Goal: Task Accomplishment & Management: Manage account settings

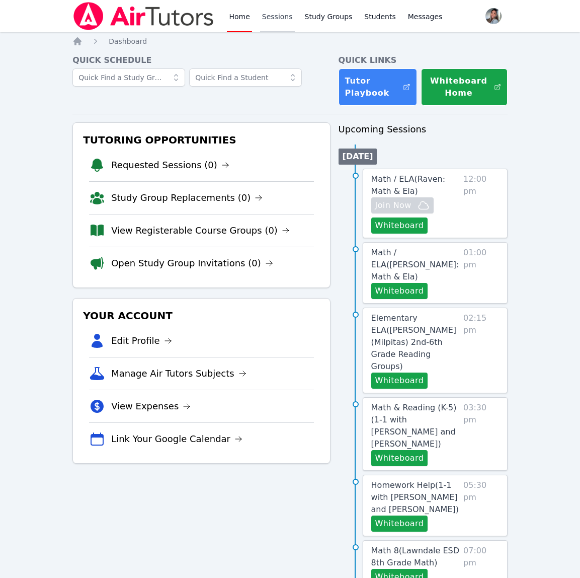
click at [282, 17] on link "Sessions" at bounding box center [277, 16] width 35 height 32
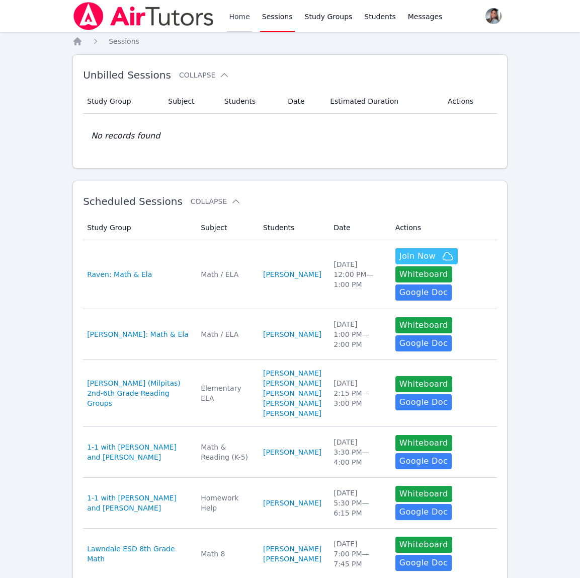
click at [248, 18] on link "Home" at bounding box center [239, 16] width 25 height 32
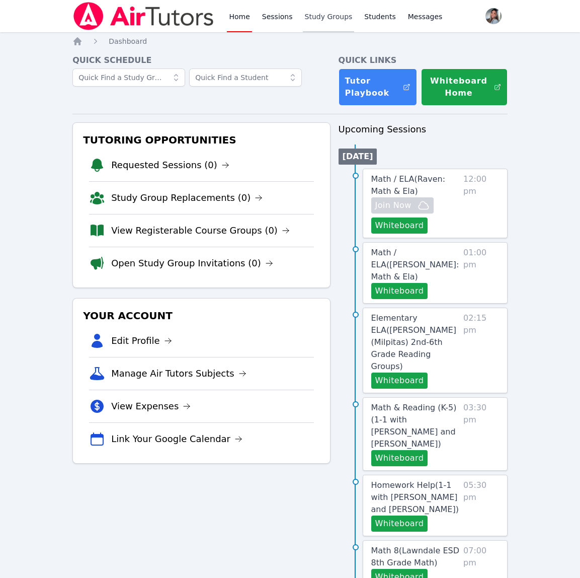
click at [329, 12] on link "Study Groups" at bounding box center [329, 16] width 52 height 32
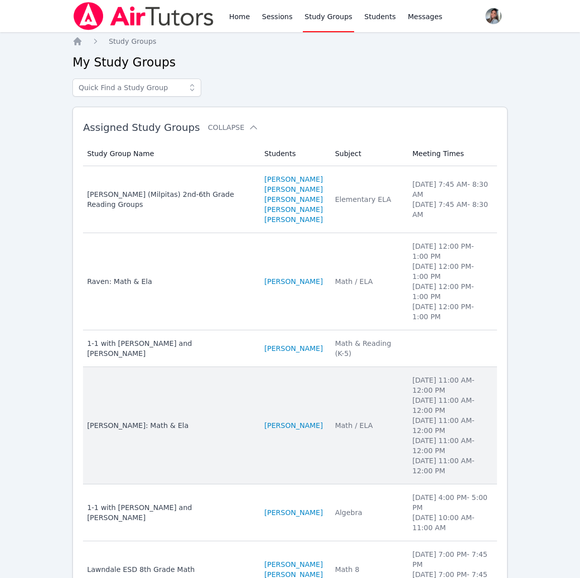
click at [384, 432] on td "Subject Math / ELA" at bounding box center [367, 425] width 77 height 117
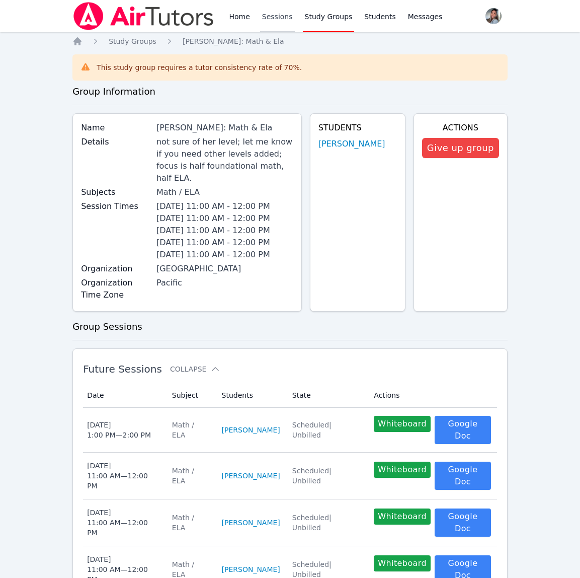
click at [278, 12] on link "Sessions" at bounding box center [277, 16] width 35 height 32
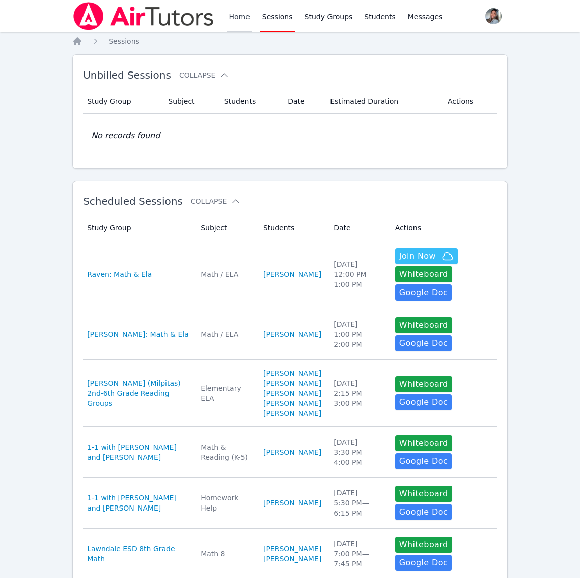
click at [234, 13] on link "Home" at bounding box center [239, 16] width 25 height 32
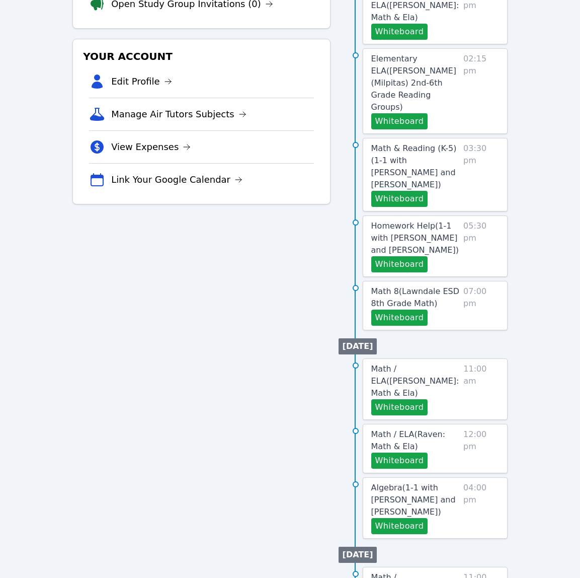
scroll to position [285, 0]
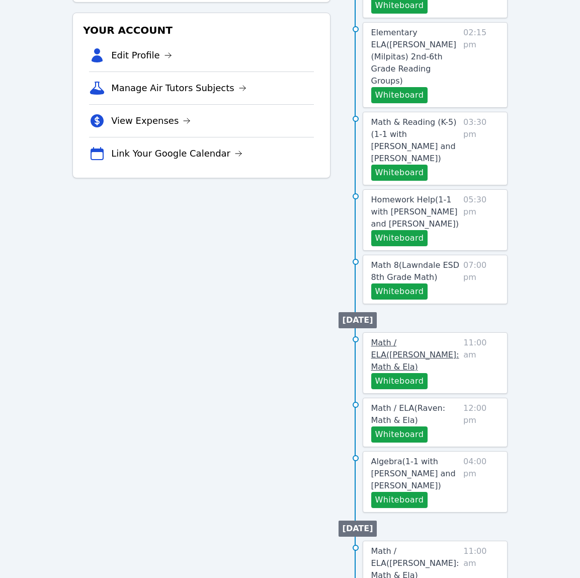
click at [425, 338] on span "Math / ELA ( [PERSON_NAME]: Math & Ela )" at bounding box center [415, 355] width 88 height 34
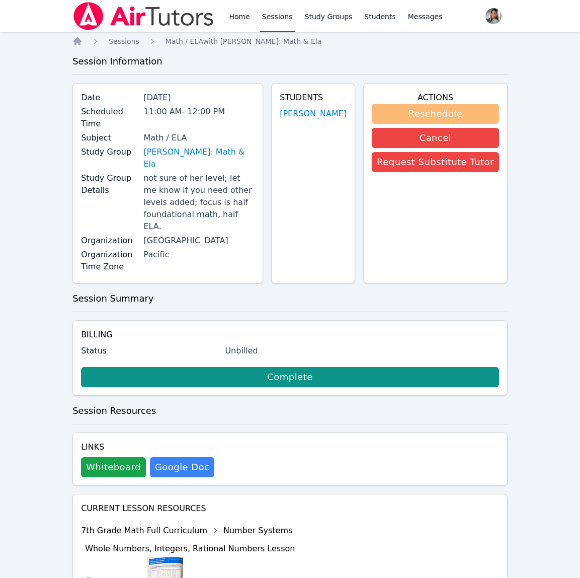
click at [399, 112] on button "Reschedule" at bounding box center [435, 114] width 127 height 20
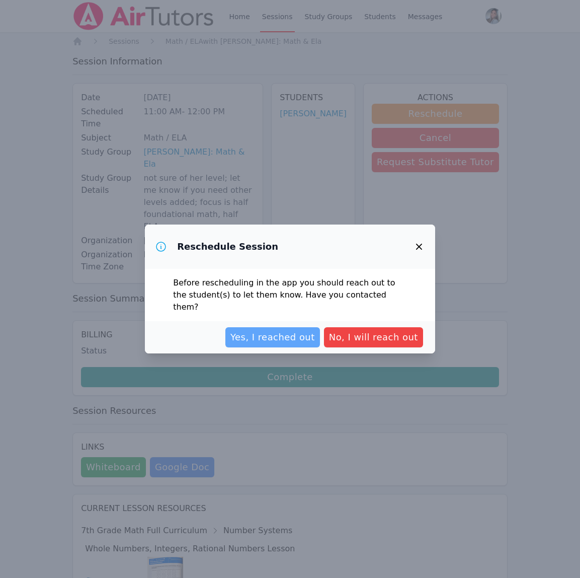
click at [280, 332] on span "Yes, I reached out" at bounding box center [272, 337] width 85 height 14
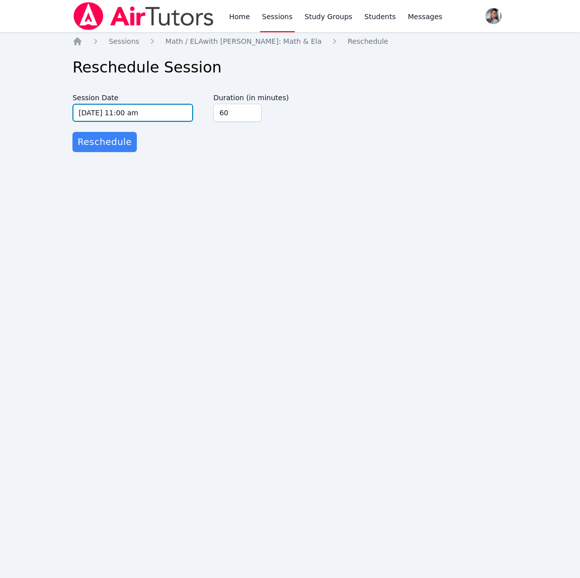
click at [164, 108] on input "[DATE] 11:00 am" at bounding box center [132, 113] width 121 height 18
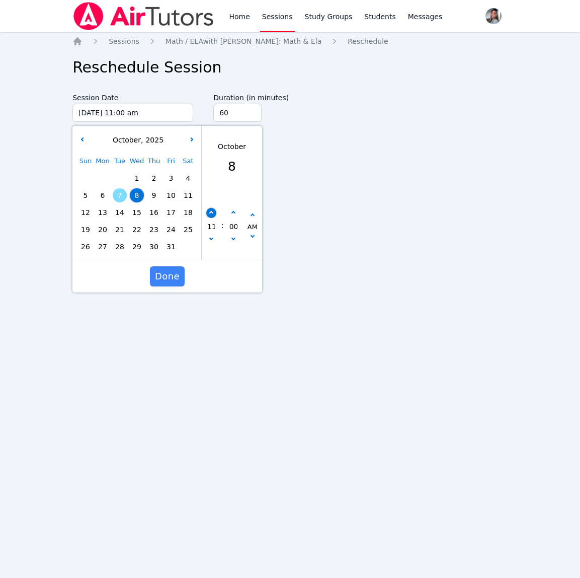
click at [211, 215] on button "button" at bounding box center [211, 213] width 10 height 10
type input "[DATE] 12:00 pm"
type input "12"
click at [211, 215] on button "button" at bounding box center [211, 213] width 10 height 10
type input "[DATE] 01:00 pm"
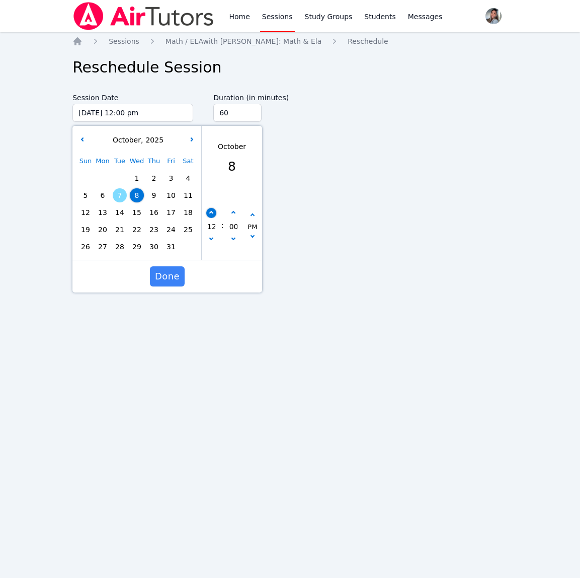
type input "01"
click at [172, 282] on span "Done" at bounding box center [167, 276] width 25 height 14
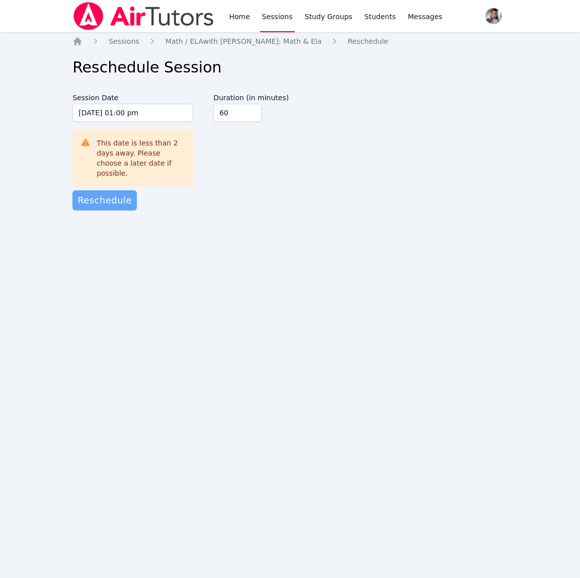
click at [123, 195] on span "Reschedule" at bounding box center [104, 200] width 54 height 14
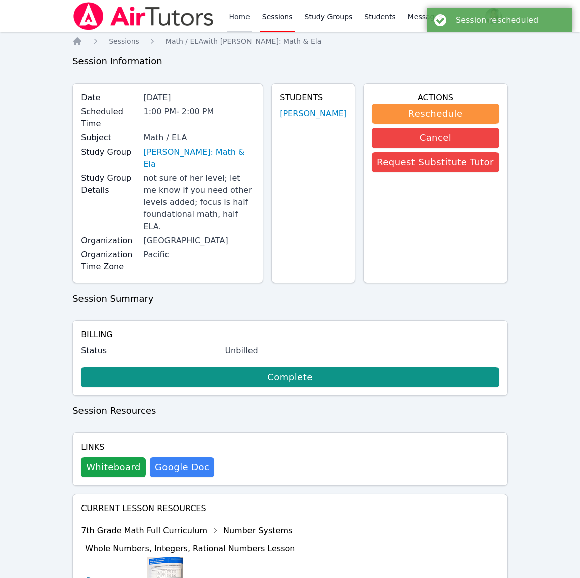
click at [248, 17] on link "Home" at bounding box center [239, 16] width 25 height 32
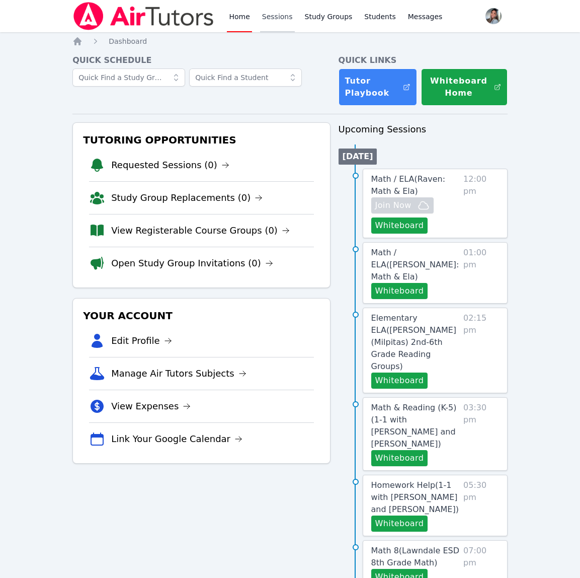
click at [276, 12] on link "Sessions" at bounding box center [277, 16] width 35 height 32
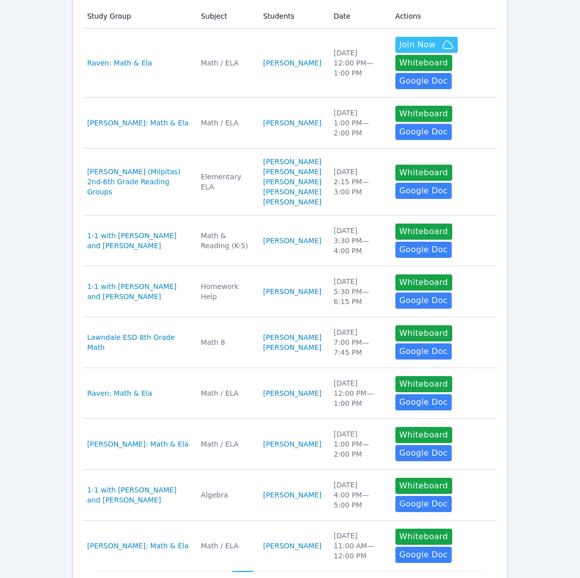
scroll to position [299, 0]
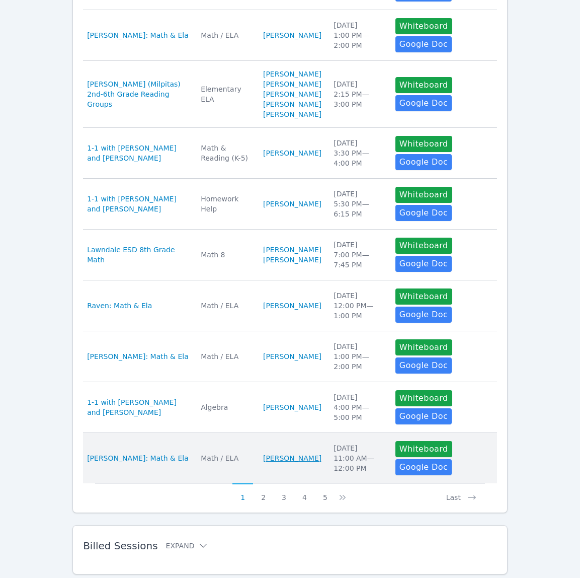
click at [311, 463] on link "[PERSON_NAME]" at bounding box center [292, 458] width 58 height 10
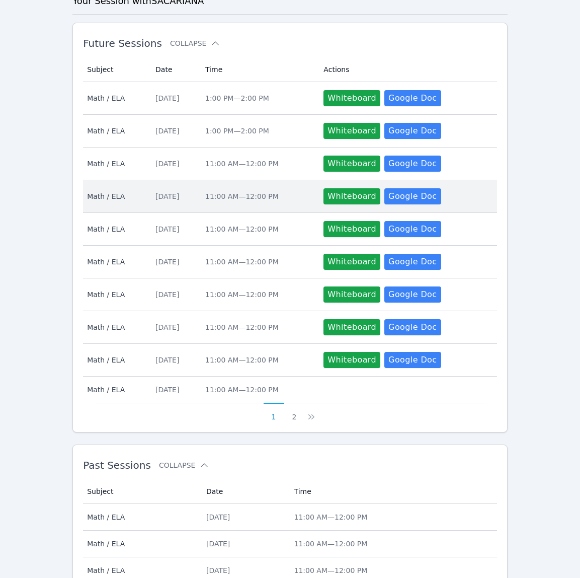
scroll to position [330, 0]
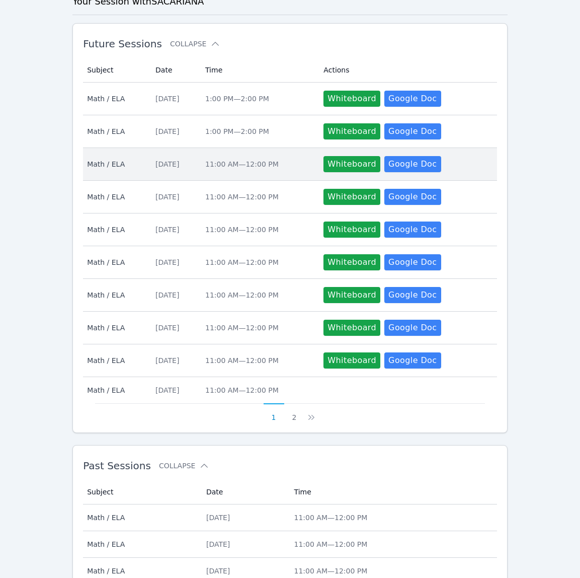
click at [256, 168] on td "Time 11:00 AM — 12:00 PM" at bounding box center [258, 164] width 118 height 33
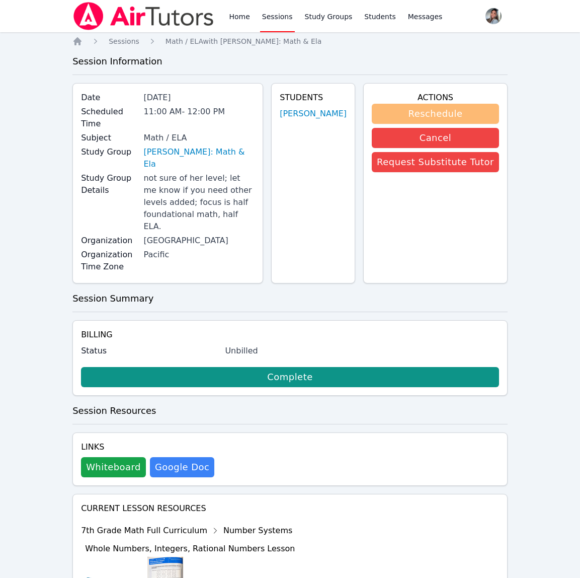
click at [419, 107] on button "Reschedule" at bounding box center [435, 114] width 127 height 20
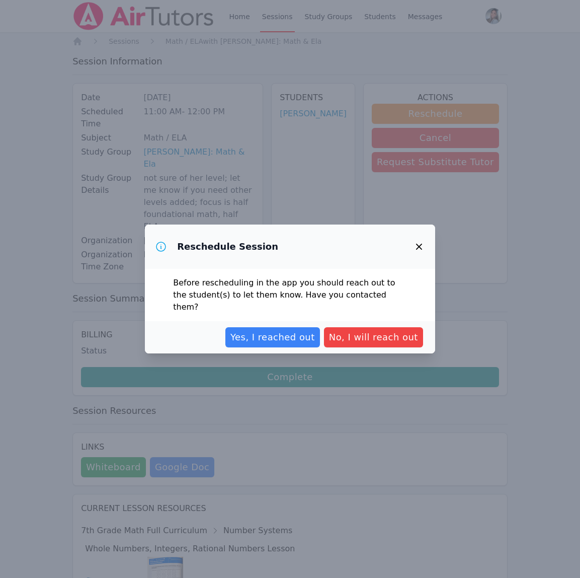
click at [258, 333] on span "Yes, I reached out" at bounding box center [272, 337] width 85 height 14
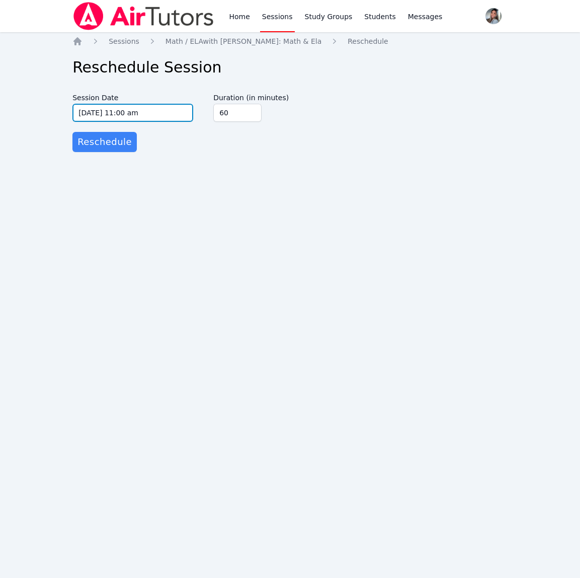
click at [179, 113] on input "[DATE] 11:00 am" at bounding box center [132, 113] width 121 height 18
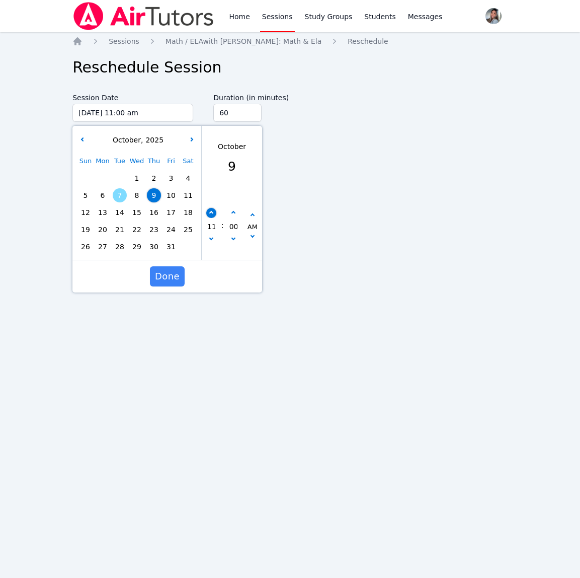
click at [209, 212] on button "button" at bounding box center [211, 213] width 10 height 10
type input "[DATE] 12:00 pm"
type input "12"
click at [209, 212] on button "button" at bounding box center [211, 213] width 10 height 10
type input "[DATE] 01:00 pm"
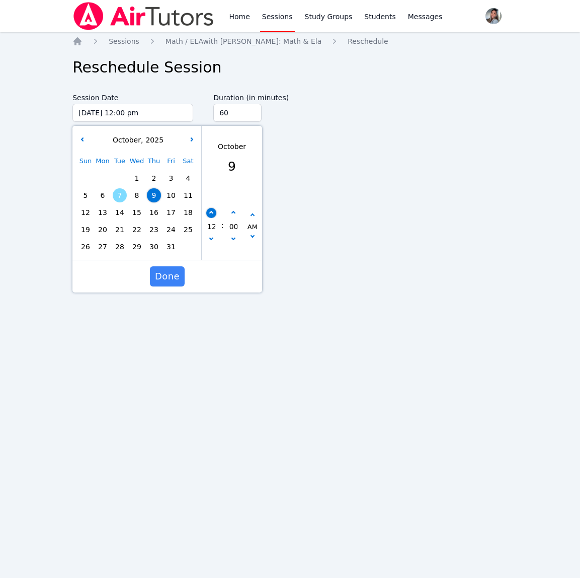
type input "01"
click at [170, 274] on span "Done" at bounding box center [167, 276] width 25 height 14
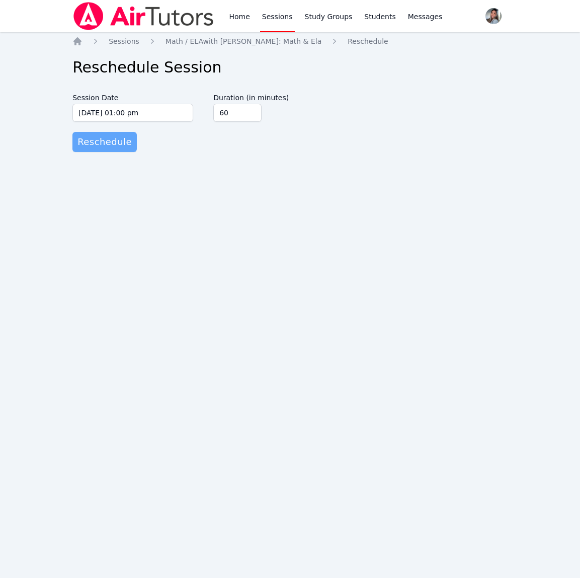
click at [93, 134] on button "Reschedule" at bounding box center [104, 142] width 64 height 20
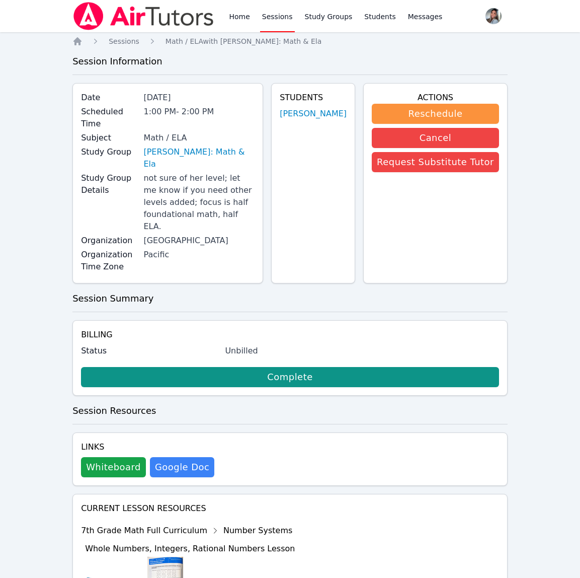
click at [280, 20] on link "Sessions" at bounding box center [277, 16] width 35 height 32
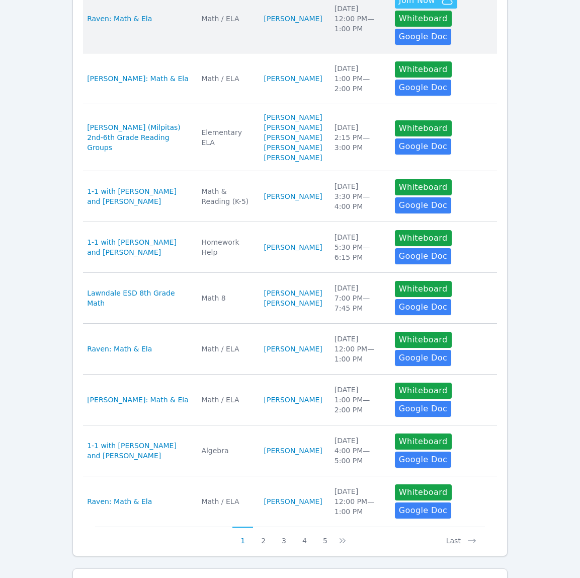
scroll to position [348, 0]
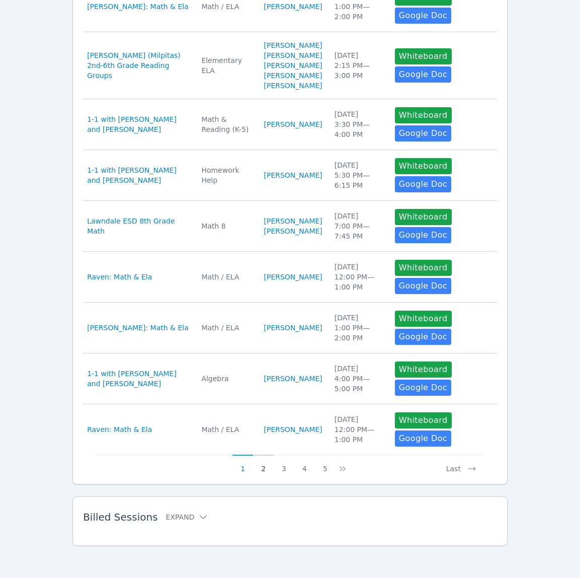
click at [261, 471] on button "2" at bounding box center [263, 463] width 21 height 19
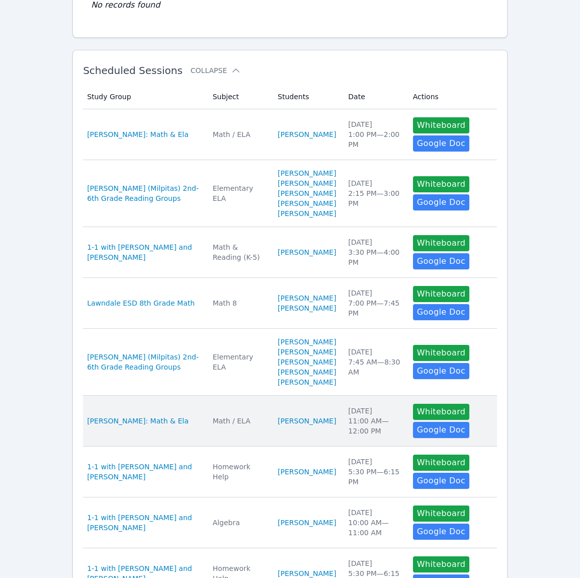
scroll to position [133, 0]
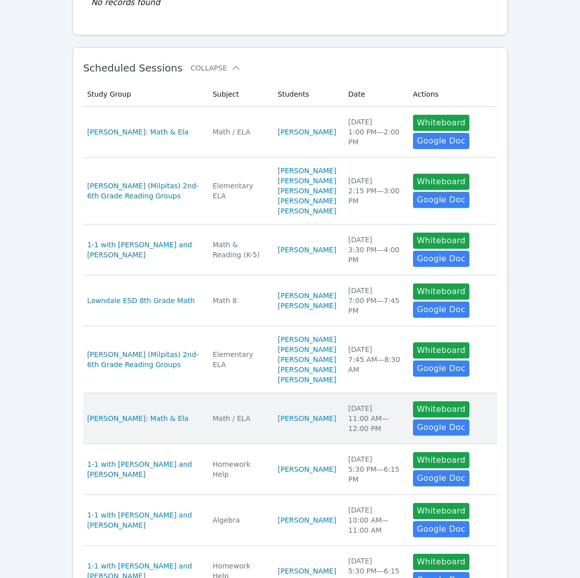
click at [362, 433] on div "[DATE] 11:00 AM — 12:00 PM" at bounding box center [374, 418] width 52 height 30
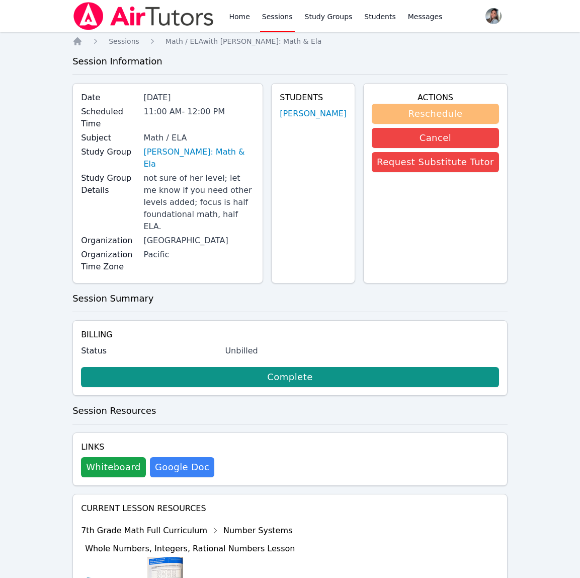
click at [420, 115] on button "Reschedule" at bounding box center [435, 114] width 127 height 20
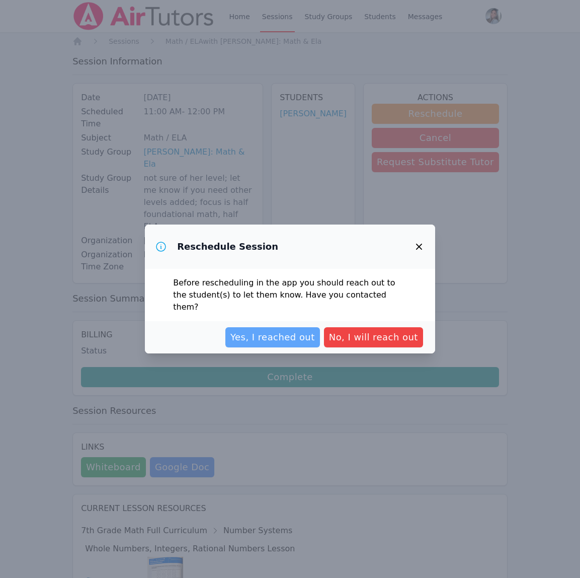
click at [303, 331] on span "Yes, I reached out" at bounding box center [272, 337] width 85 height 14
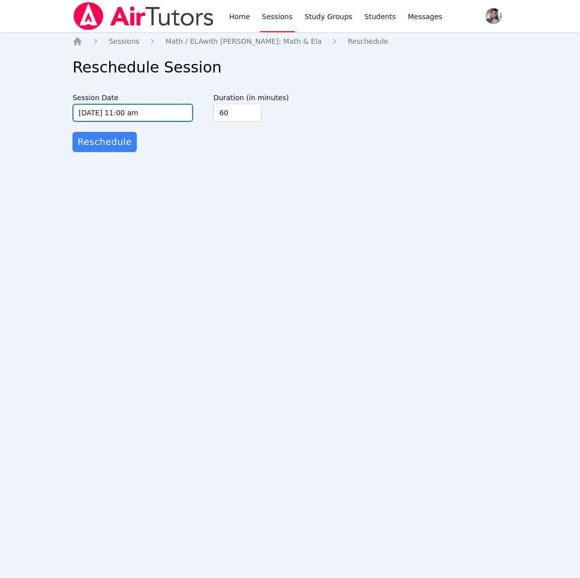
click at [163, 114] on input "[DATE] 11:00 am" at bounding box center [132, 113] width 121 height 18
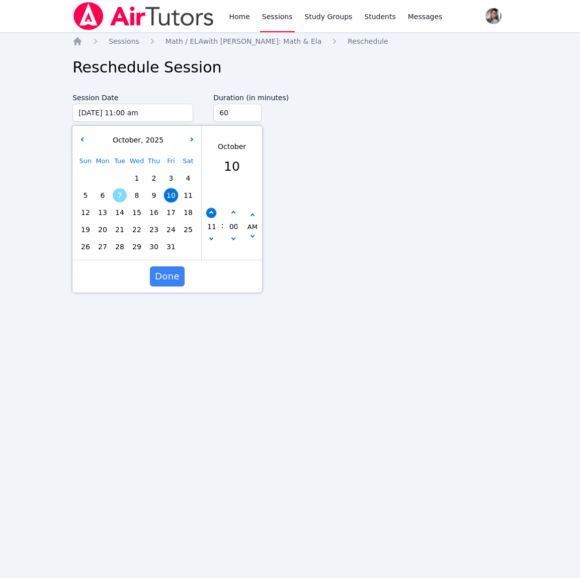
click at [210, 215] on button "button" at bounding box center [211, 213] width 10 height 10
type input "[DATE] 12:00 pm"
type input "12"
click at [210, 215] on button "button" at bounding box center [211, 213] width 10 height 10
type input "[DATE] 01:00 pm"
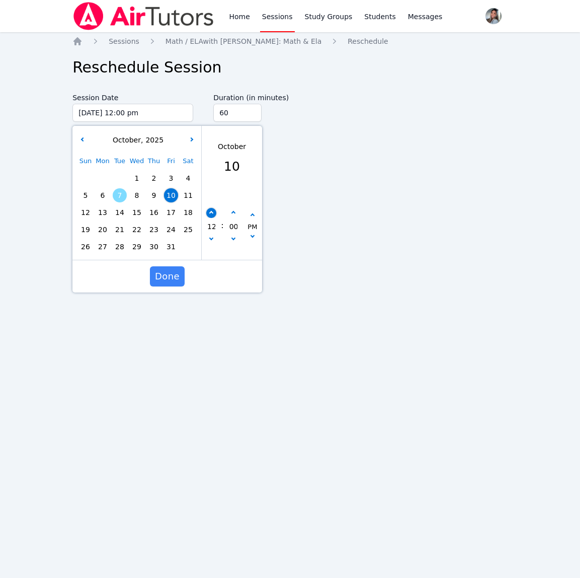
type input "01"
click at [173, 273] on span "Done" at bounding box center [167, 276] width 25 height 14
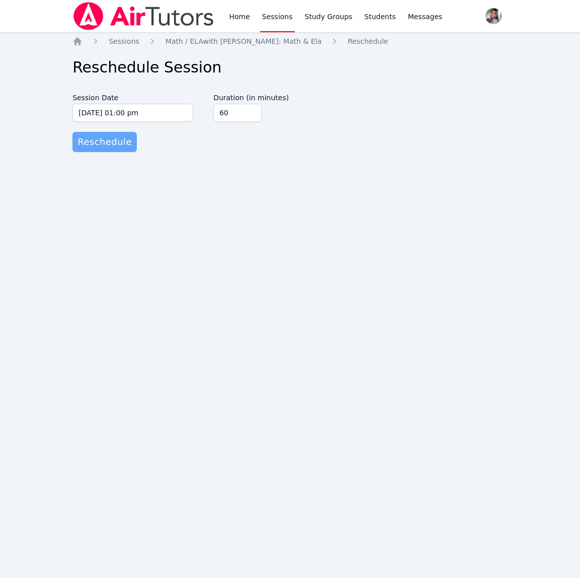
click at [123, 146] on span "Reschedule" at bounding box center [104, 142] width 54 height 14
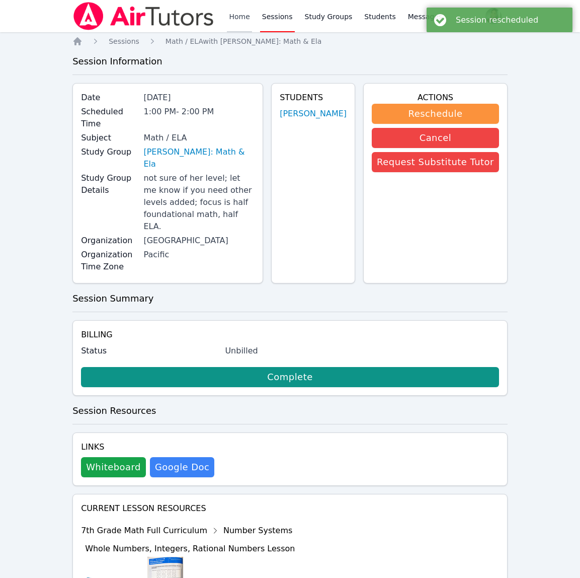
click at [244, 17] on link "Home" at bounding box center [239, 16] width 25 height 32
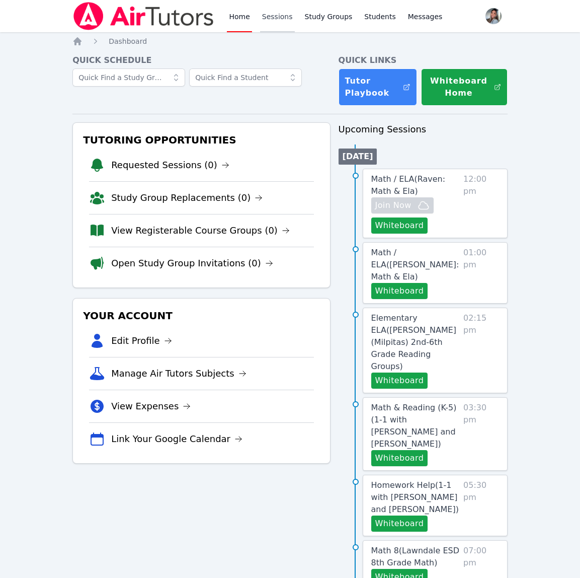
click at [272, 15] on link "Sessions" at bounding box center [277, 16] width 35 height 32
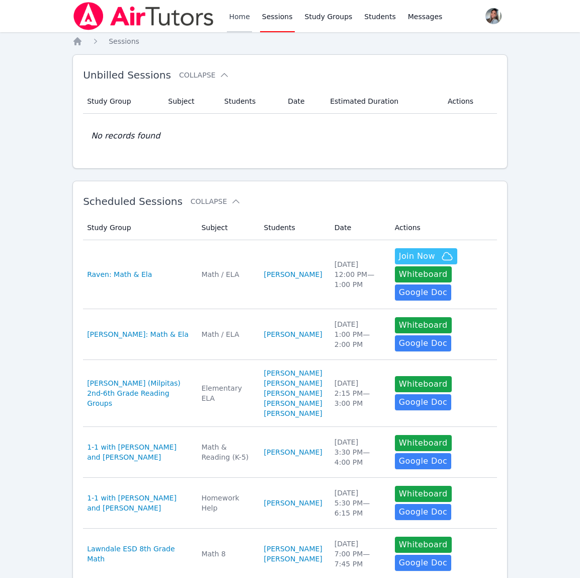
click at [230, 21] on link "Home" at bounding box center [239, 16] width 25 height 32
